Goal: Information Seeking & Learning: Learn about a topic

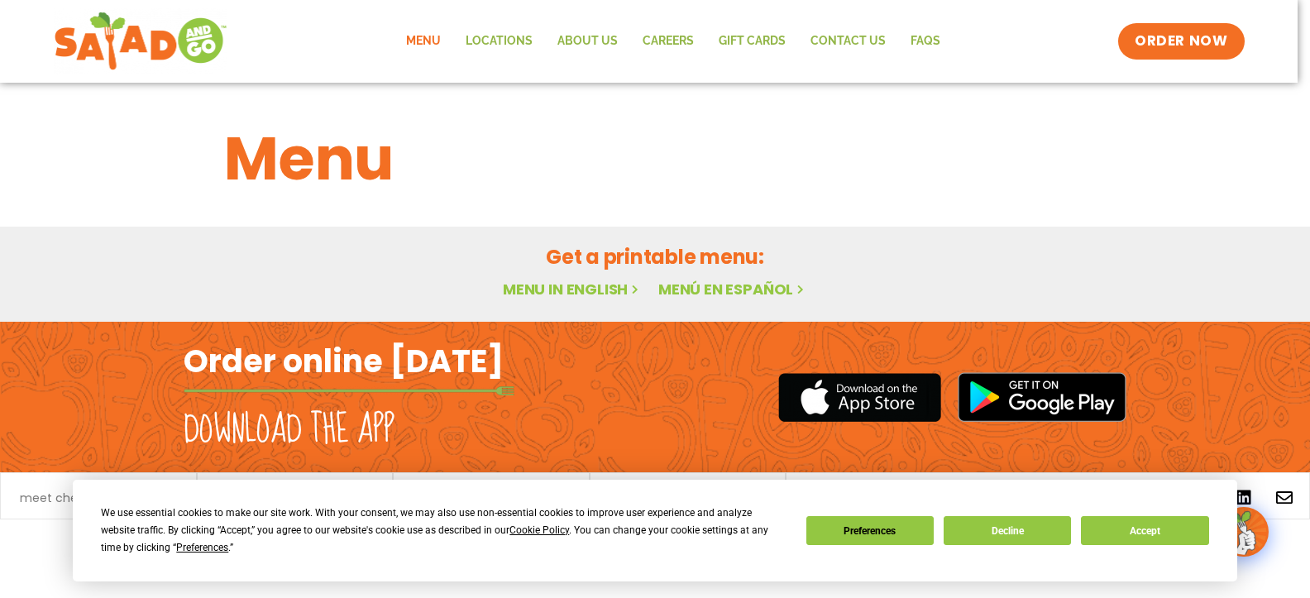
click at [609, 283] on link "Menu in English" at bounding box center [572, 289] width 139 height 21
drag, startPoint x: 1010, startPoint y: 532, endPoint x: 926, endPoint y: 550, distance: 86.3
click at [1010, 532] on button "Decline" at bounding box center [1006, 530] width 127 height 29
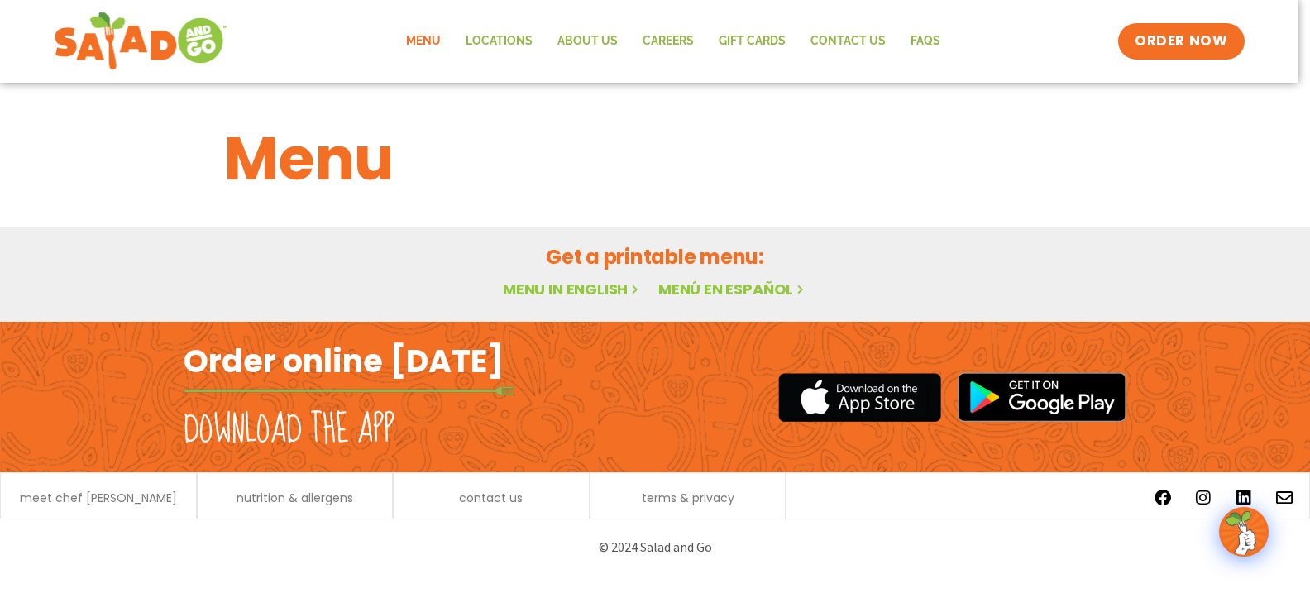
click at [605, 286] on link "Menu in English" at bounding box center [572, 289] width 139 height 21
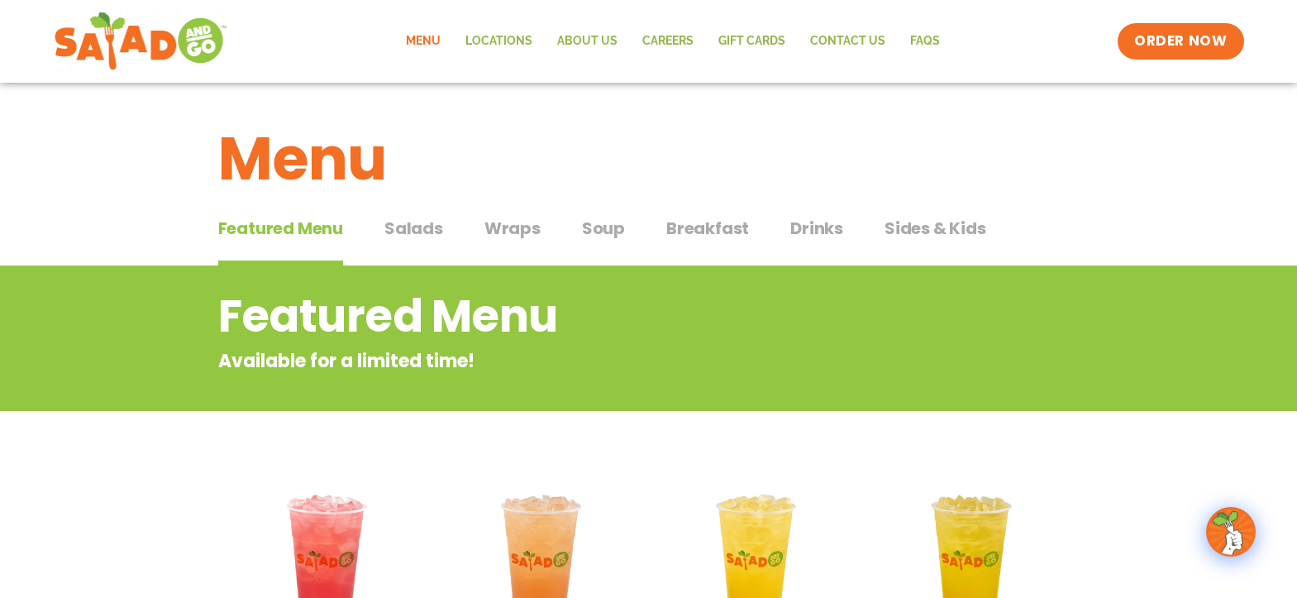
click at [400, 219] on span "Salads" at bounding box center [413, 228] width 59 height 25
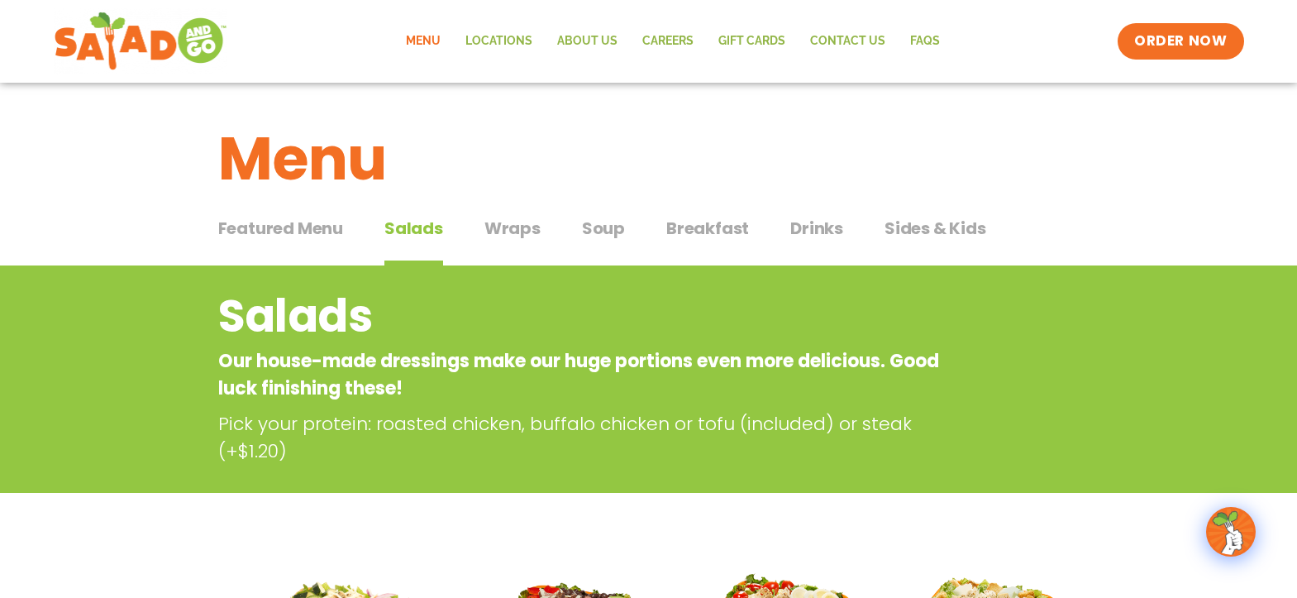
click at [499, 229] on span "Wraps" at bounding box center [513, 228] width 56 height 25
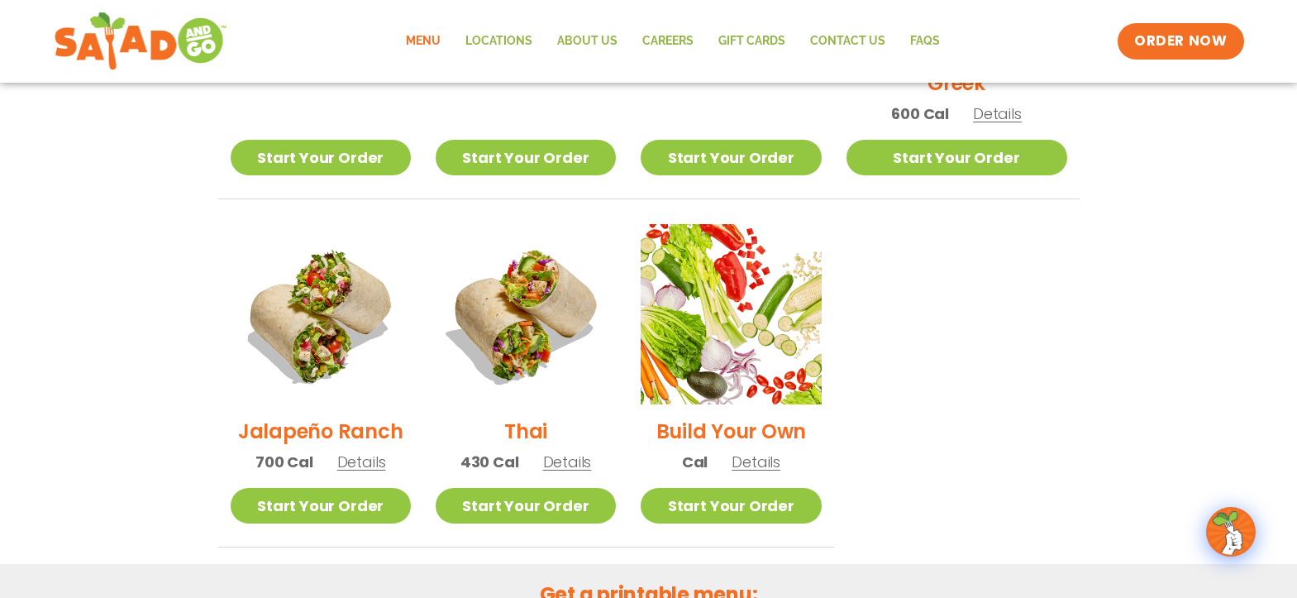
scroll to position [827, 0]
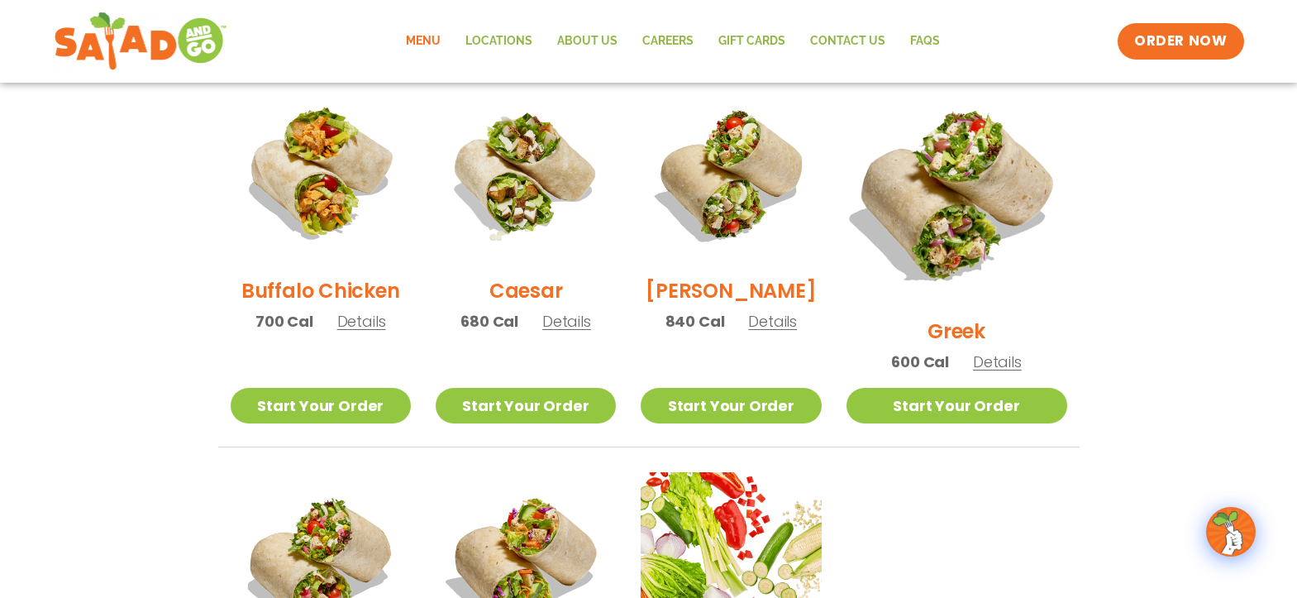
click at [958, 212] on img at bounding box center [956, 193] width 259 height 259
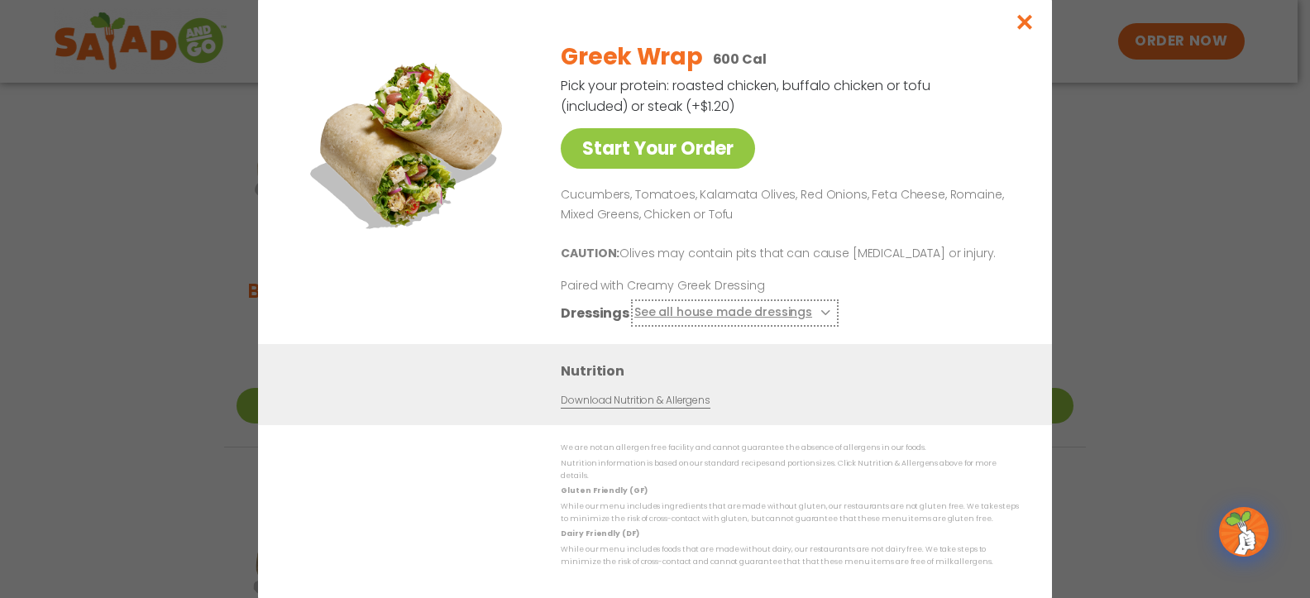
click at [766, 321] on button "See all house made dressings" at bounding box center [734, 313] width 201 height 21
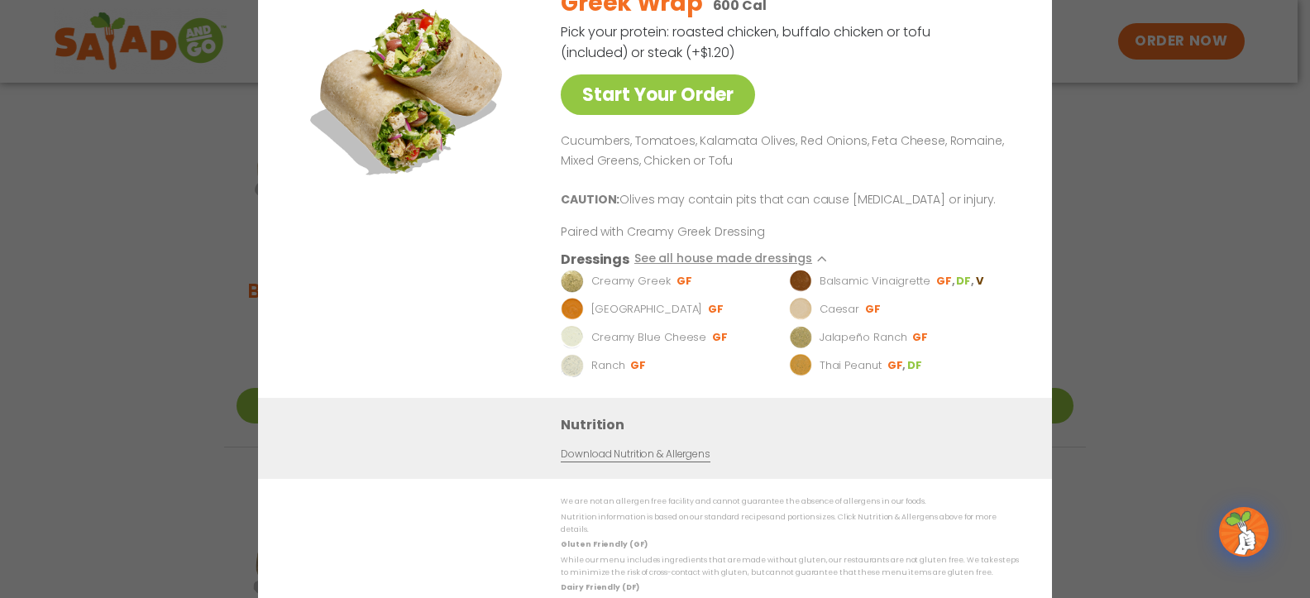
click at [1117, 170] on div "Start Your Order Greek Wrap 600 Cal Pick your protein: roasted chicken, buffalo…" at bounding box center [655, 299] width 1310 height 598
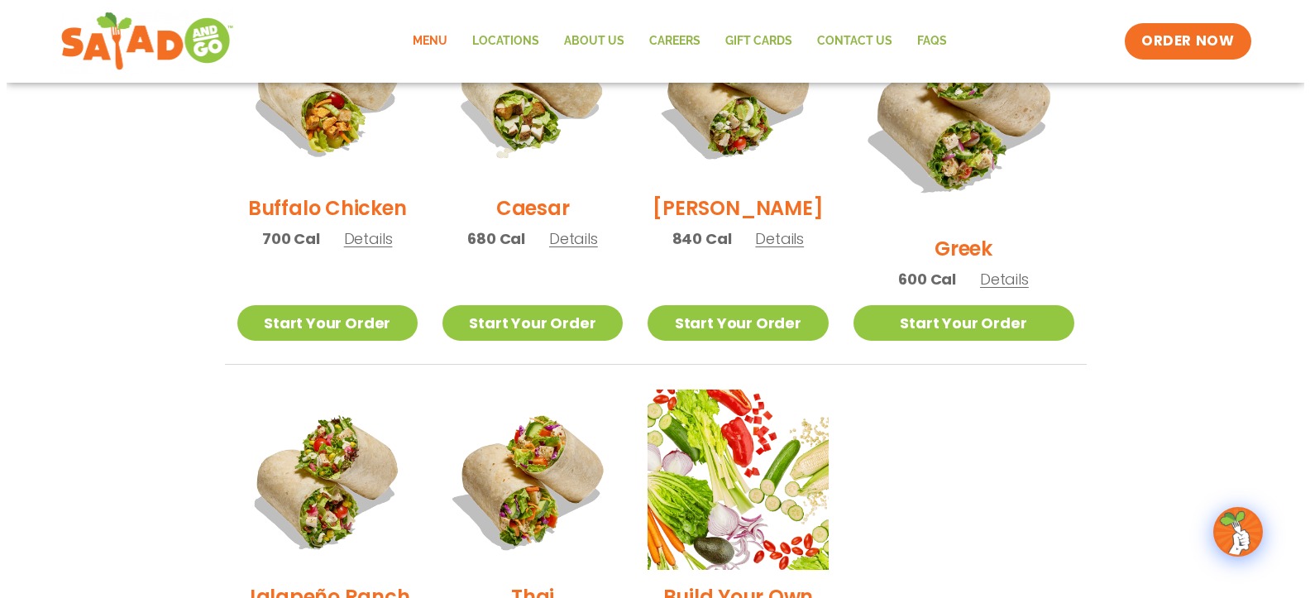
scroll to position [1158, 0]
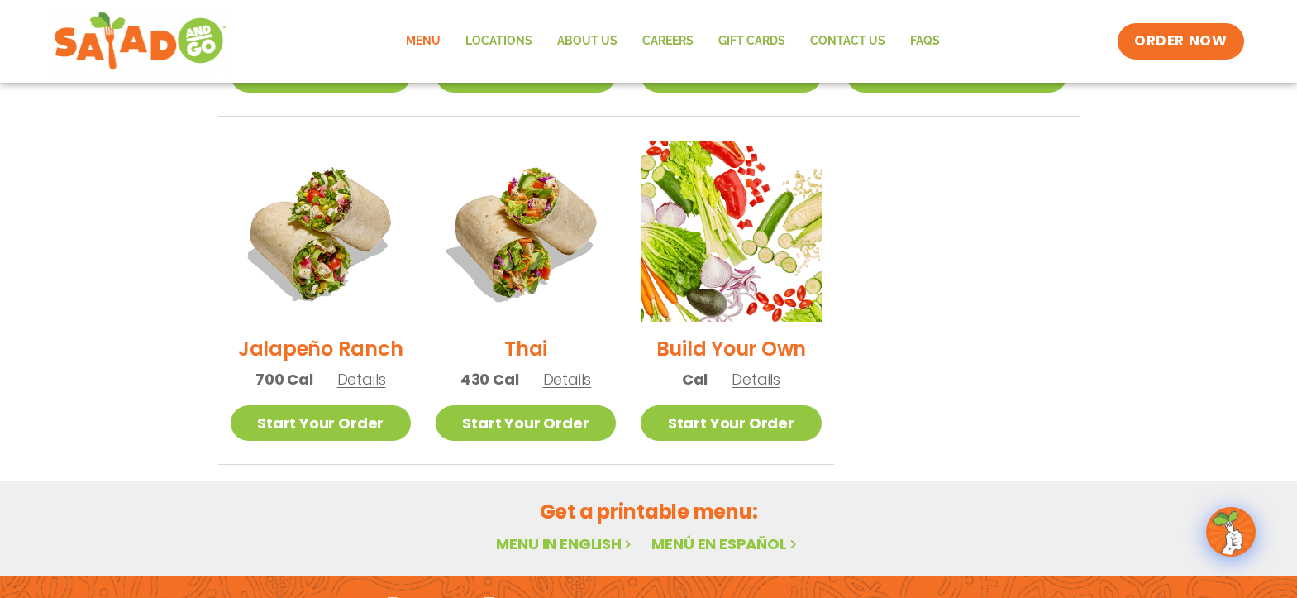
click at [346, 225] on img at bounding box center [321, 231] width 180 height 180
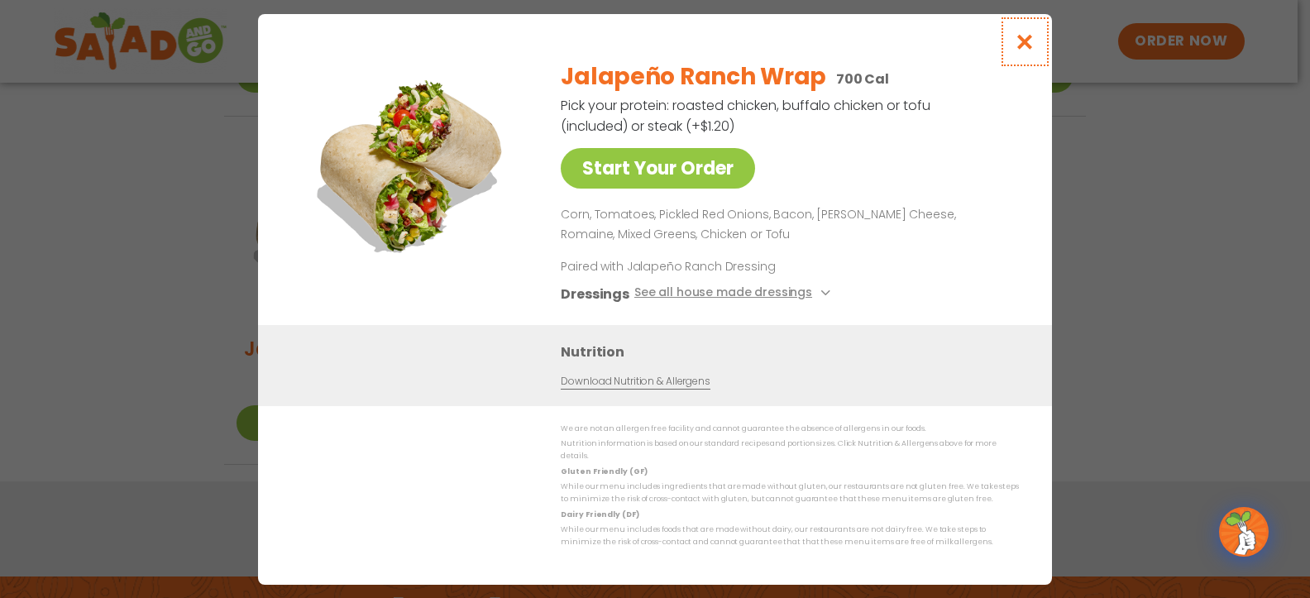
click at [1024, 50] on icon "Close modal" at bounding box center [1025, 41] width 21 height 17
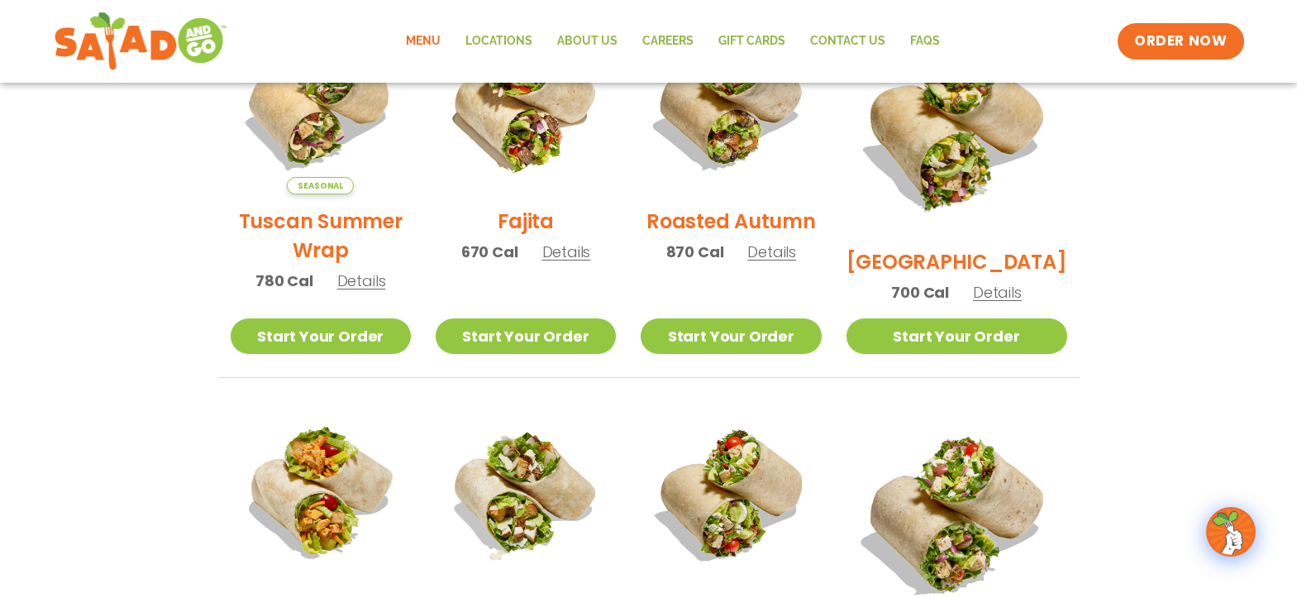
scroll to position [425, 0]
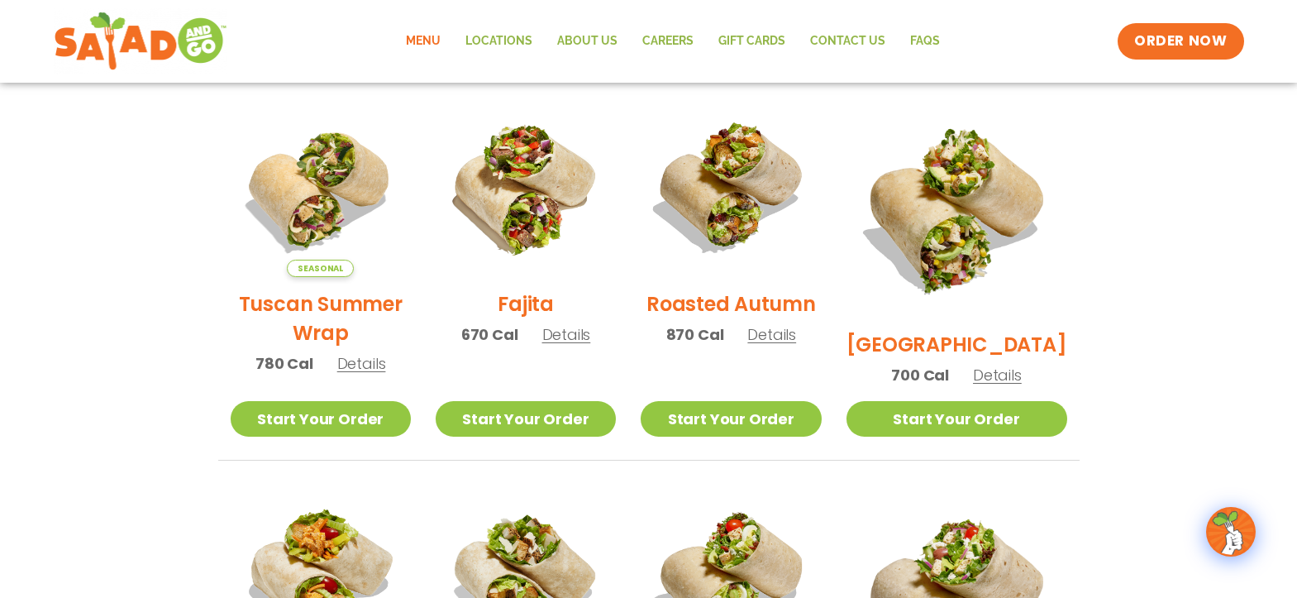
click at [324, 313] on h2 "Tuscan Summer Wrap" at bounding box center [321, 318] width 180 height 58
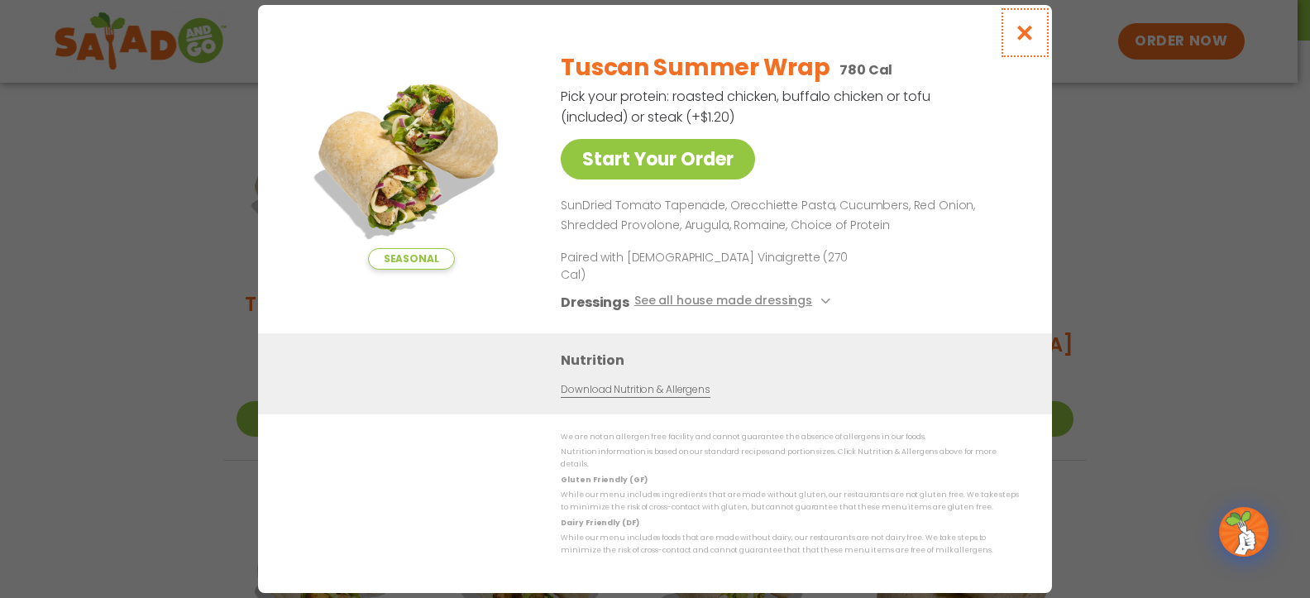
click at [1030, 41] on icon "Close modal" at bounding box center [1025, 32] width 21 height 17
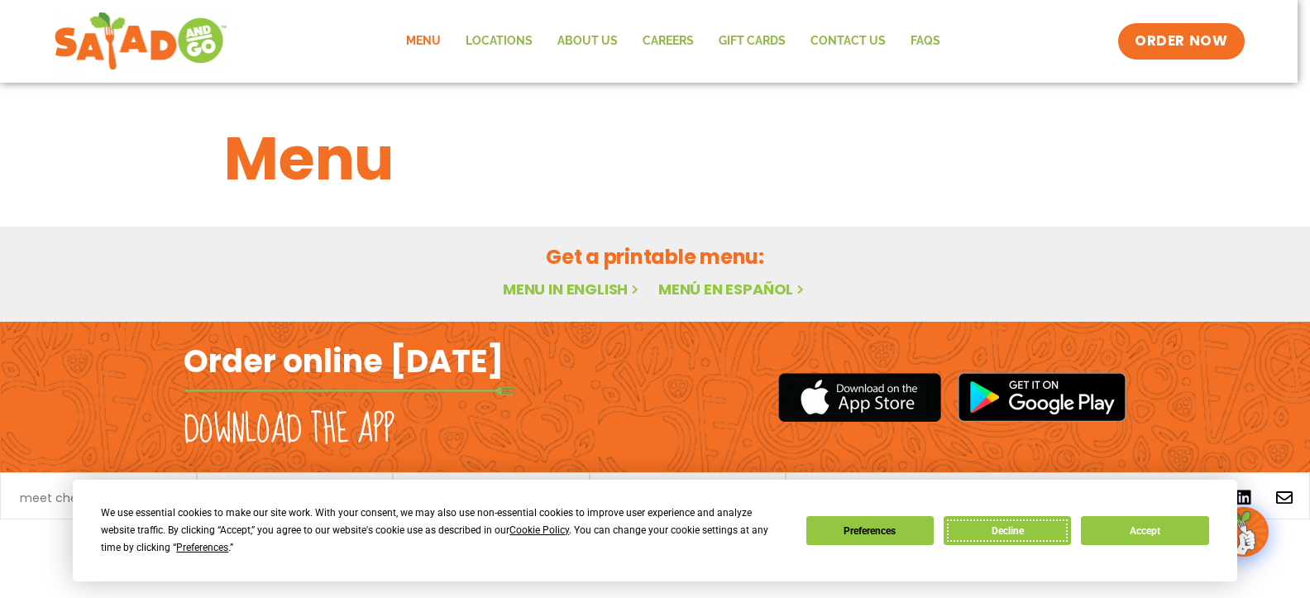
click at [1010, 538] on button "Decline" at bounding box center [1006, 530] width 127 height 29
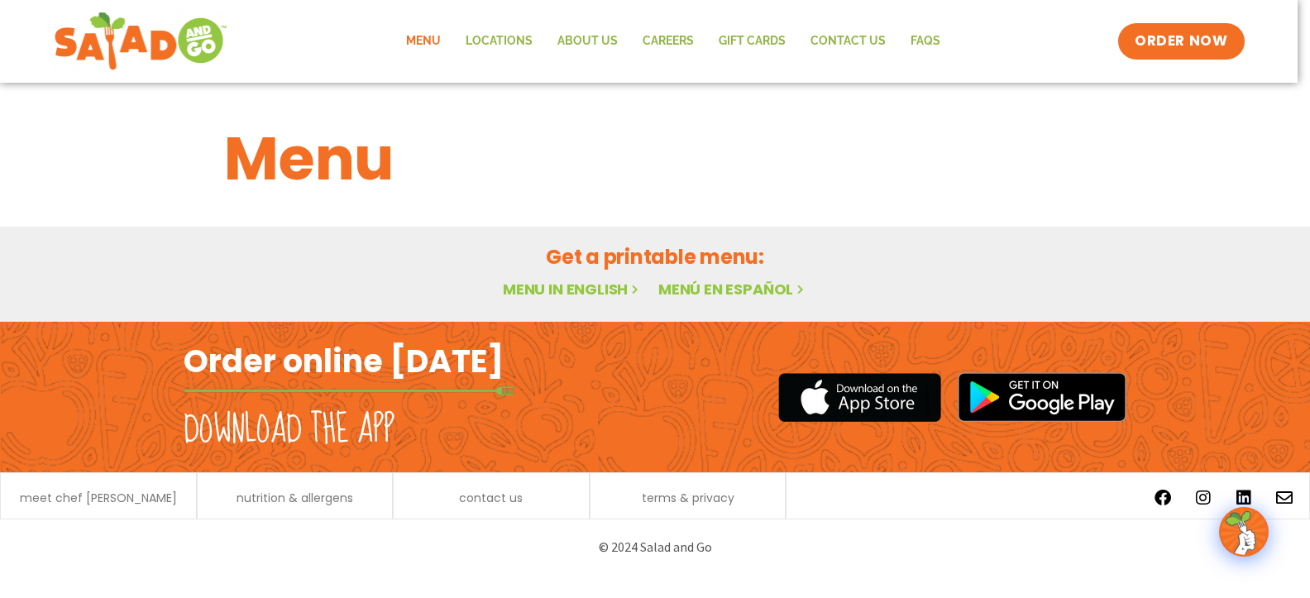
click at [628, 287] on icon at bounding box center [635, 289] width 14 height 14
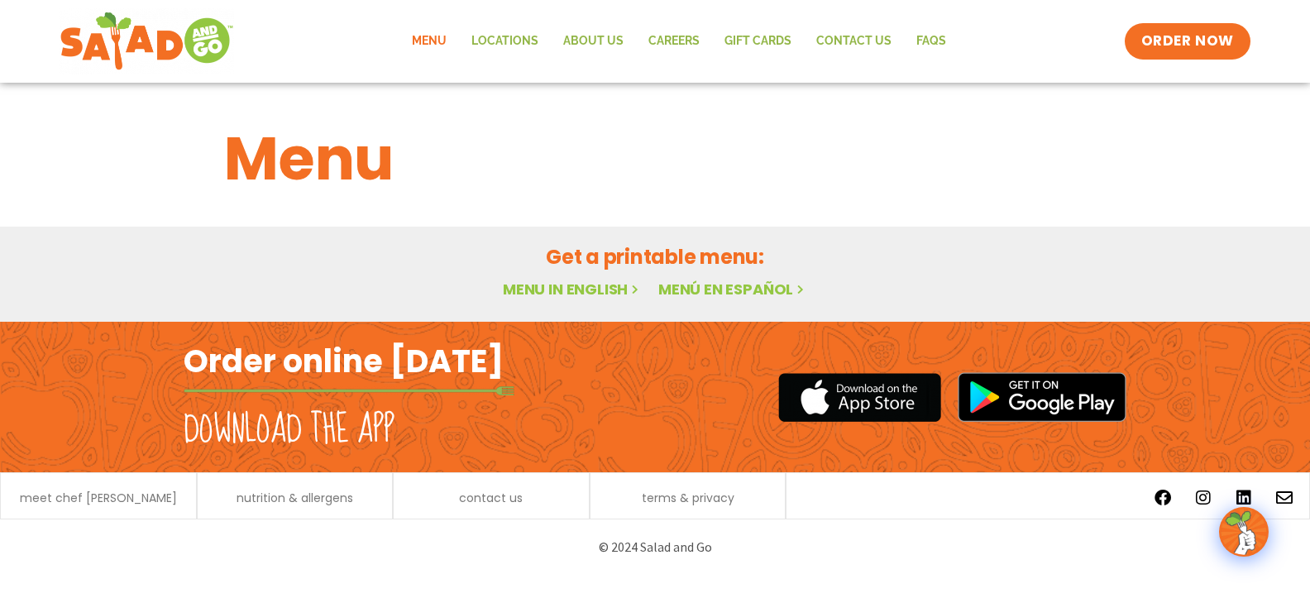
click at [618, 290] on link "Menu in English" at bounding box center [572, 289] width 139 height 21
